Goal: Task Accomplishment & Management: Manage account settings

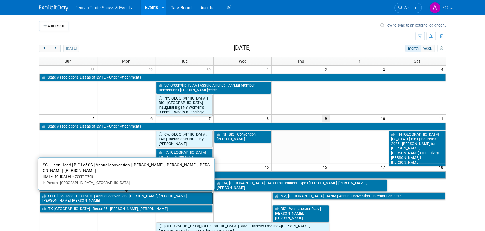
click at [88, 196] on link "SC, Hilton Head | BIG I of SC | Annual convention | [PERSON_NAME], [PERSON_NAME…" at bounding box center [126, 198] width 173 height 12
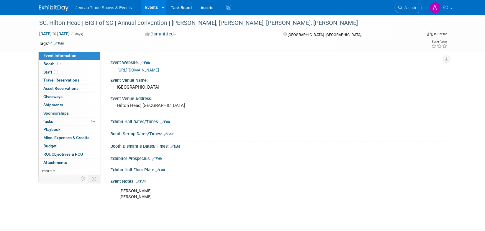
click at [159, 69] on link "https://www.iiabsc.com/Events/Pages/AnnualConvention/default.aspx" at bounding box center [138, 70] width 42 height 5
click at [163, 169] on link "Edit" at bounding box center [160, 170] width 10 height 4
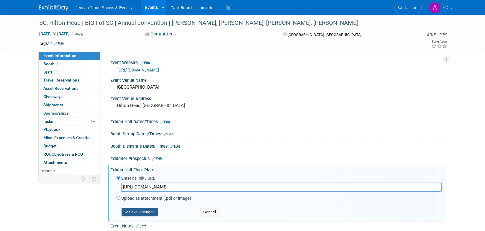
type input "https://homebase.map-dynamics.com/iiabsc2025/floorplan"
click at [149, 210] on button "Save Changes" at bounding box center [140, 212] width 37 height 8
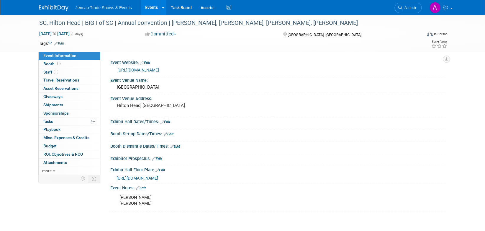
click at [159, 70] on link "https://www.iiabsc.com/Events/Pages/AnnualConvention/default.aspx" at bounding box center [138, 70] width 42 height 5
click at [47, 6] on img at bounding box center [54, 8] width 30 height 6
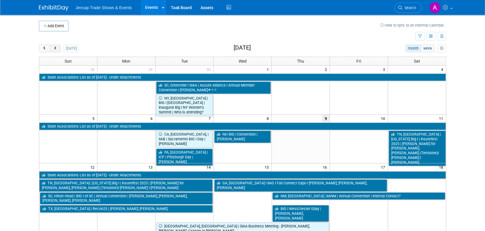
click at [54, 47] on span "next" at bounding box center [55, 49] width 4 height 4
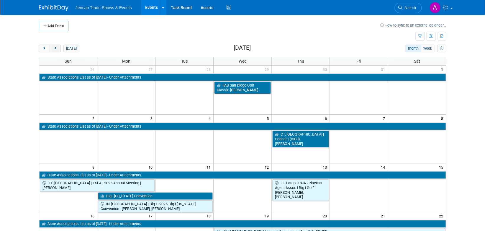
click at [54, 47] on span "next" at bounding box center [55, 49] width 4 height 4
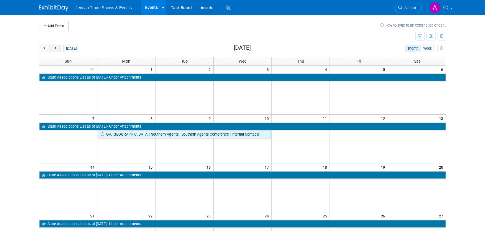
click at [54, 47] on span "next" at bounding box center [55, 49] width 4 height 4
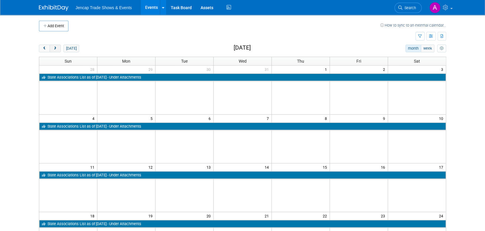
click at [54, 47] on span "next" at bounding box center [55, 49] width 4 height 4
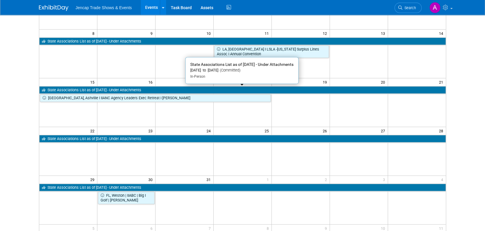
scroll to position [87, 0]
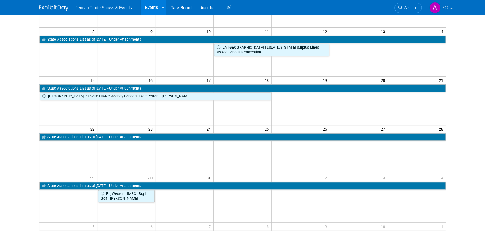
click at [243, 131] on td "25" at bounding box center [243, 128] width 58 height 7
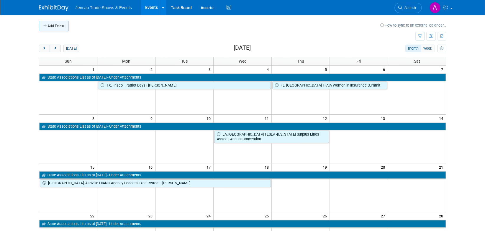
click at [53, 24] on button "Add Event" at bounding box center [54, 26] width 30 height 11
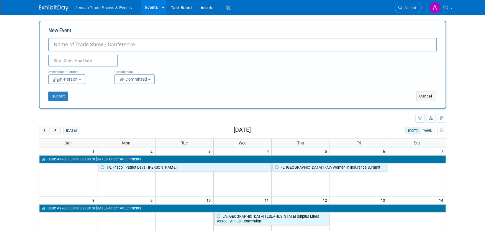
paste input "https://www.iiabsc.com/Events/Pages/SpringConference/default.aspx"
drag, startPoint x: 52, startPoint y: 43, endPoint x: 236, endPoint y: 41, distance: 184.4
click at [236, 41] on input "https://www.iiabsc.com/Events/Pages/SpringConference/default.aspx" at bounding box center [242, 45] width 388 height 14
type input "SC, Columbia I IIASBC Spring Conference I [PERSON_NAME]"
click at [94, 61] on input "text" at bounding box center [83, 61] width 70 height 12
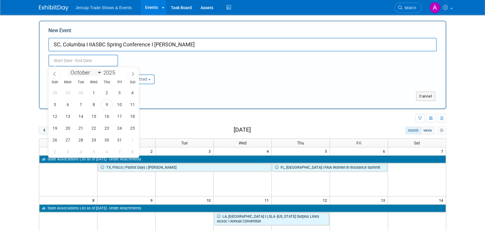
click at [97, 72] on select "January February March April May June July August September October November De…" at bounding box center [85, 72] width 34 height 7
select select "2"
click at [68, 69] on select "January February March April May June July August September October November De…" at bounding box center [85, 72] width 34 height 7
click at [117, 73] on span at bounding box center [117, 75] width 4 height 4
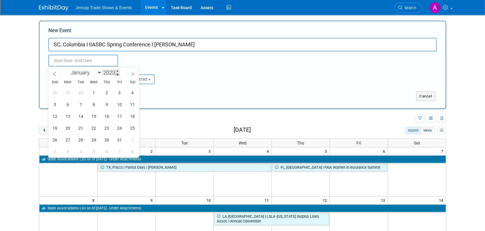
click at [117, 73] on span at bounding box center [117, 75] width 4 height 4
click at [118, 70] on span at bounding box center [117, 71] width 4 height 4
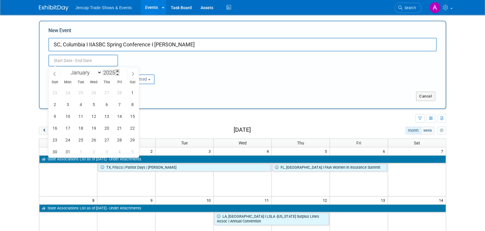
type input "2026"
click at [91, 128] on span "25" at bounding box center [94, 128] width 12 height 12
click at [107, 127] on span "26" at bounding box center [107, 128] width 12 height 12
type input "Mar 25, 2026 to Mar 26, 2026"
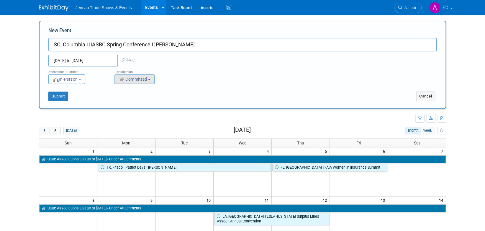
click at [149, 79] on button "Committed" at bounding box center [134, 79] width 40 height 10
click at [147, 100] on label "Considering" at bounding box center [137, 102] width 39 height 8
click at [120, 100] on input "Considering" at bounding box center [118, 102] width 4 height 4
select select "2"
click at [57, 95] on button "Submit" at bounding box center [57, 95] width 19 height 9
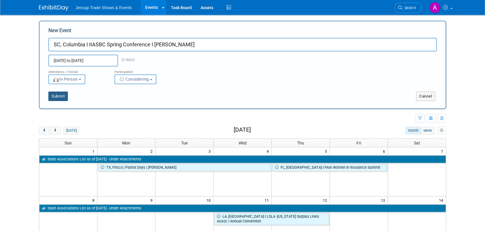
type input "SC, Columbia I IIASBC Spring Conference I [PERSON_NAME]"
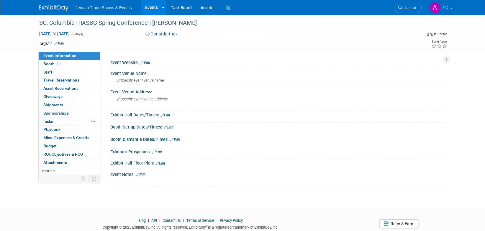
click at [147, 62] on link "Edit" at bounding box center [145, 63] width 10 height 4
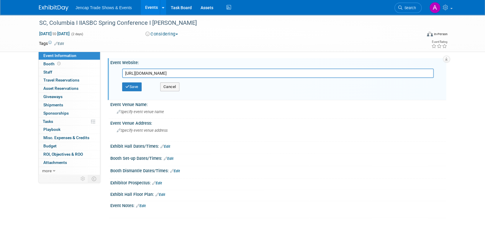
type input "https://www.iiabsc.com/Events/Pages/SpringConference/default.aspx"
click at [147, 124] on div "Event Venue Address:" at bounding box center [278, 122] width 336 height 7
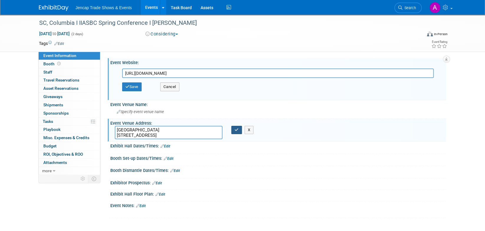
type textarea "Columbia Metropolitan Convention Center 1101 Lincoln St, Columbia, SC 29201"
click at [237, 129] on icon "button" at bounding box center [237, 130] width 4 height 4
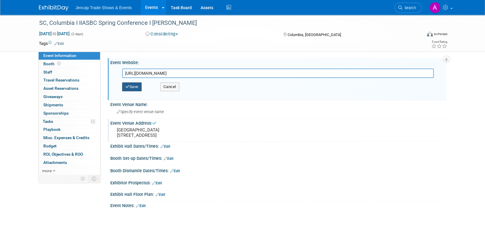
click at [136, 87] on button "Save" at bounding box center [131, 86] width 19 height 9
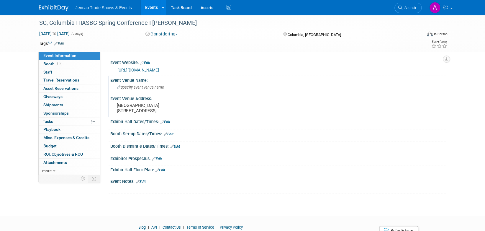
click at [178, 89] on div "Specify event venue name" at bounding box center [278, 87] width 327 height 9
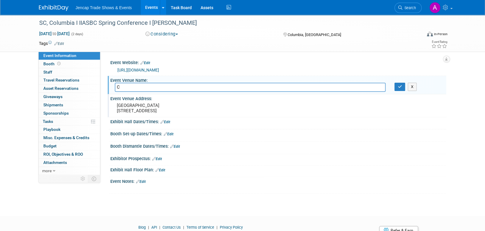
click at [178, 89] on input "C" at bounding box center [250, 87] width 271 height 9
type input "Columbia Metropolitan Convention Center"
click at [160, 158] on link "Edit" at bounding box center [157, 159] width 10 height 4
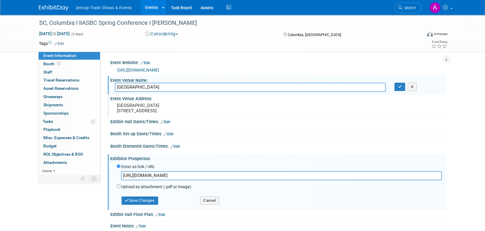
type input "https://www.iiabsc.com/Events/Pages/SpringConference/exhibitors.aspx"
click at [140, 198] on button "Save Changes" at bounding box center [140, 200] width 37 height 8
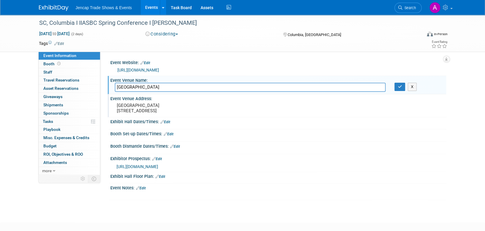
click at [51, 7] on img at bounding box center [54, 8] width 30 height 6
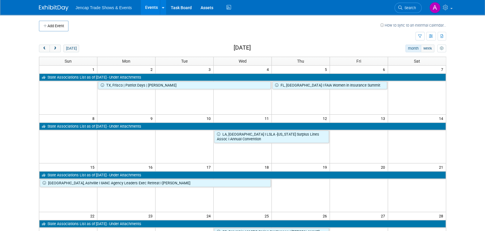
scroll to position [8, 0]
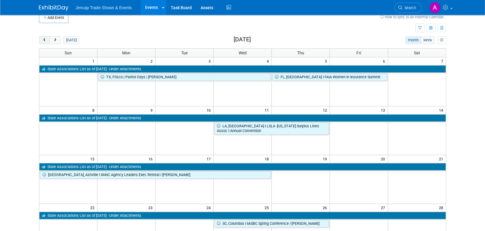
click at [42, 39] on span "prev" at bounding box center [44, 40] width 4 height 4
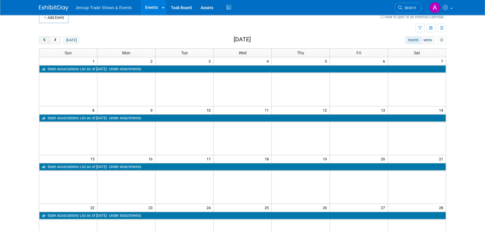
click at [42, 39] on span "prev" at bounding box center [44, 40] width 4 height 4
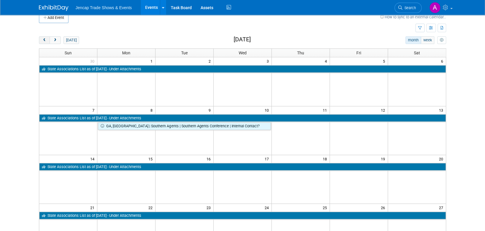
click at [42, 39] on span "prev" at bounding box center [44, 40] width 4 height 4
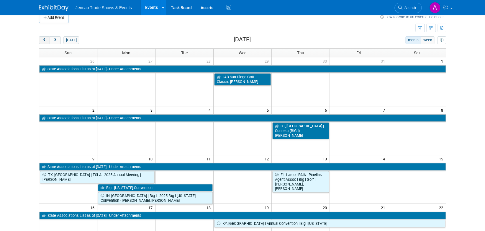
click at [42, 39] on span "prev" at bounding box center [44, 40] width 4 height 4
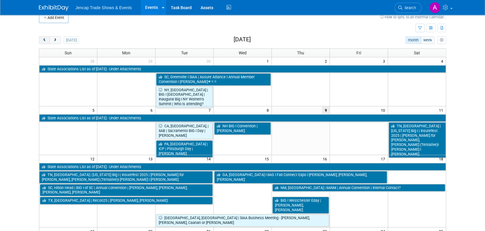
click at [42, 39] on span "prev" at bounding box center [44, 40] width 4 height 4
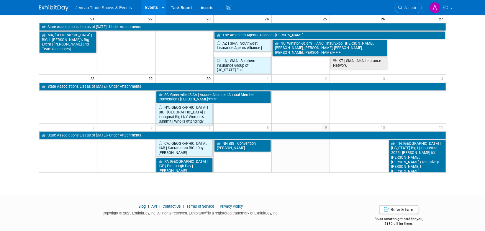
scroll to position [208, 0]
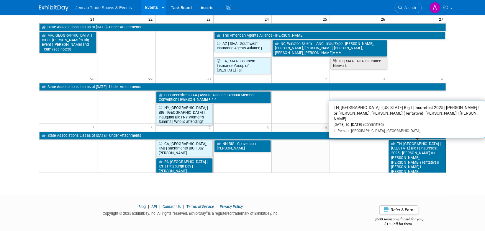
click at [428, 145] on link "TN, [GEOGRAPHIC_DATA] | [US_STATE] Big I | Insurefest 2025 | [PERSON_NAME] for …" at bounding box center [417, 157] width 57 height 35
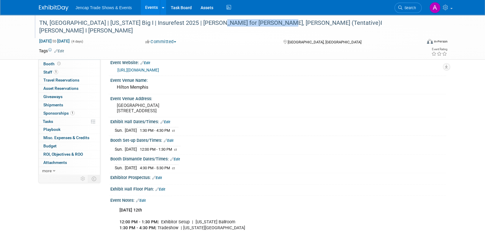
drag, startPoint x: 213, startPoint y: 25, endPoint x: 273, endPoint y: 25, distance: 60.5
click at [273, 25] on div "TN, [GEOGRAPHIC_DATA] | [US_STATE] Big I | Insurefest 2025 | [PERSON_NAME] for …" at bounding box center [225, 27] width 376 height 18
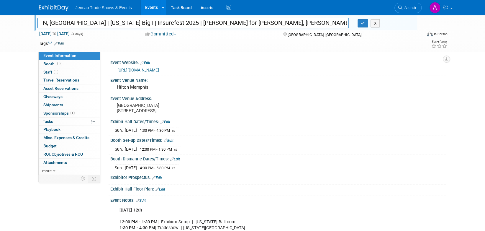
drag, startPoint x: 272, startPoint y: 22, endPoint x: 214, endPoint y: 18, distance: 58.0
click at [214, 18] on input "TN, [GEOGRAPHIC_DATA] | [US_STATE] Big I | Insurefest 2025 | [PERSON_NAME] for …" at bounding box center [193, 23] width 312 height 10
type input "TN, [GEOGRAPHIC_DATA] | [US_STATE] Big I | Insurefest 2025 | [PERSON_NAME] for …"
click at [363, 24] on icon "button" at bounding box center [363, 23] width 4 height 4
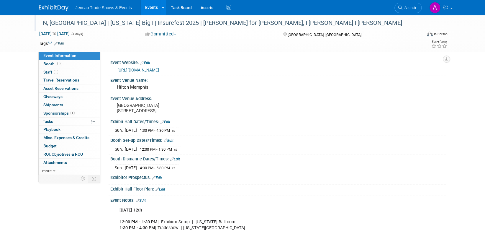
click at [43, 6] on img at bounding box center [54, 8] width 30 height 6
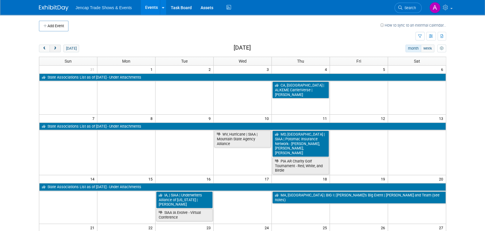
click at [56, 47] on span "next" at bounding box center [55, 49] width 4 height 4
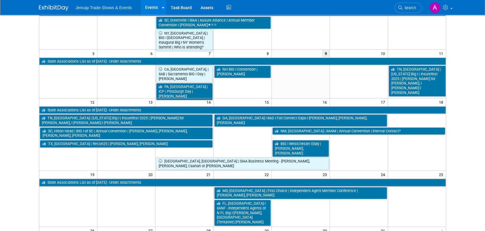
scroll to position [65, 0]
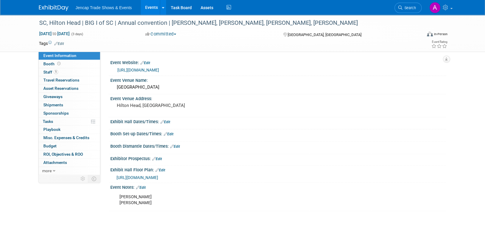
click at [159, 69] on link "[URL][DOMAIN_NAME]" at bounding box center [138, 70] width 42 height 5
